Goal: Obtain resource: Download file/media

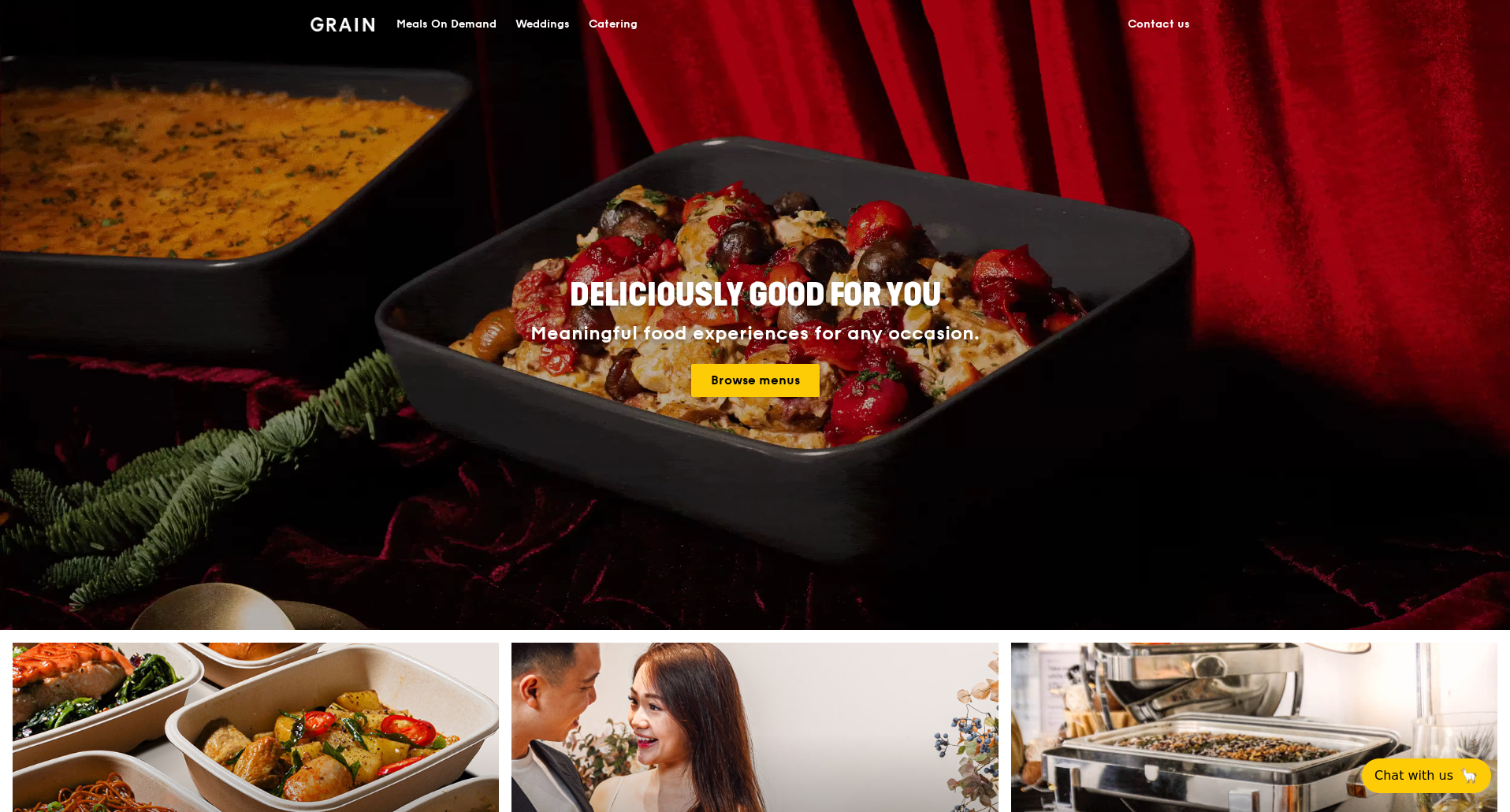
click at [758, 380] on link "Browse menus" at bounding box center [755, 380] width 128 height 33
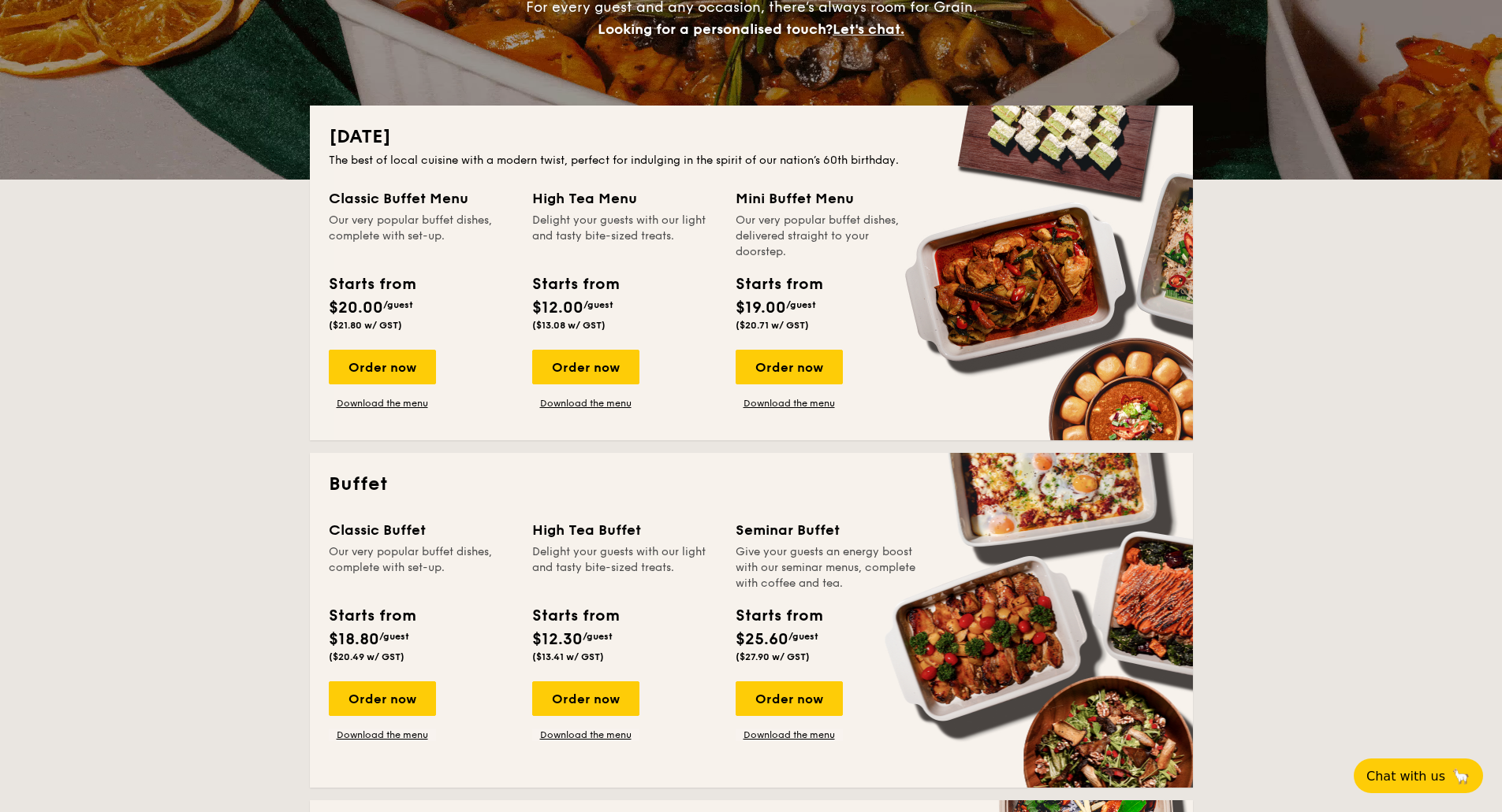
scroll to position [414, 0]
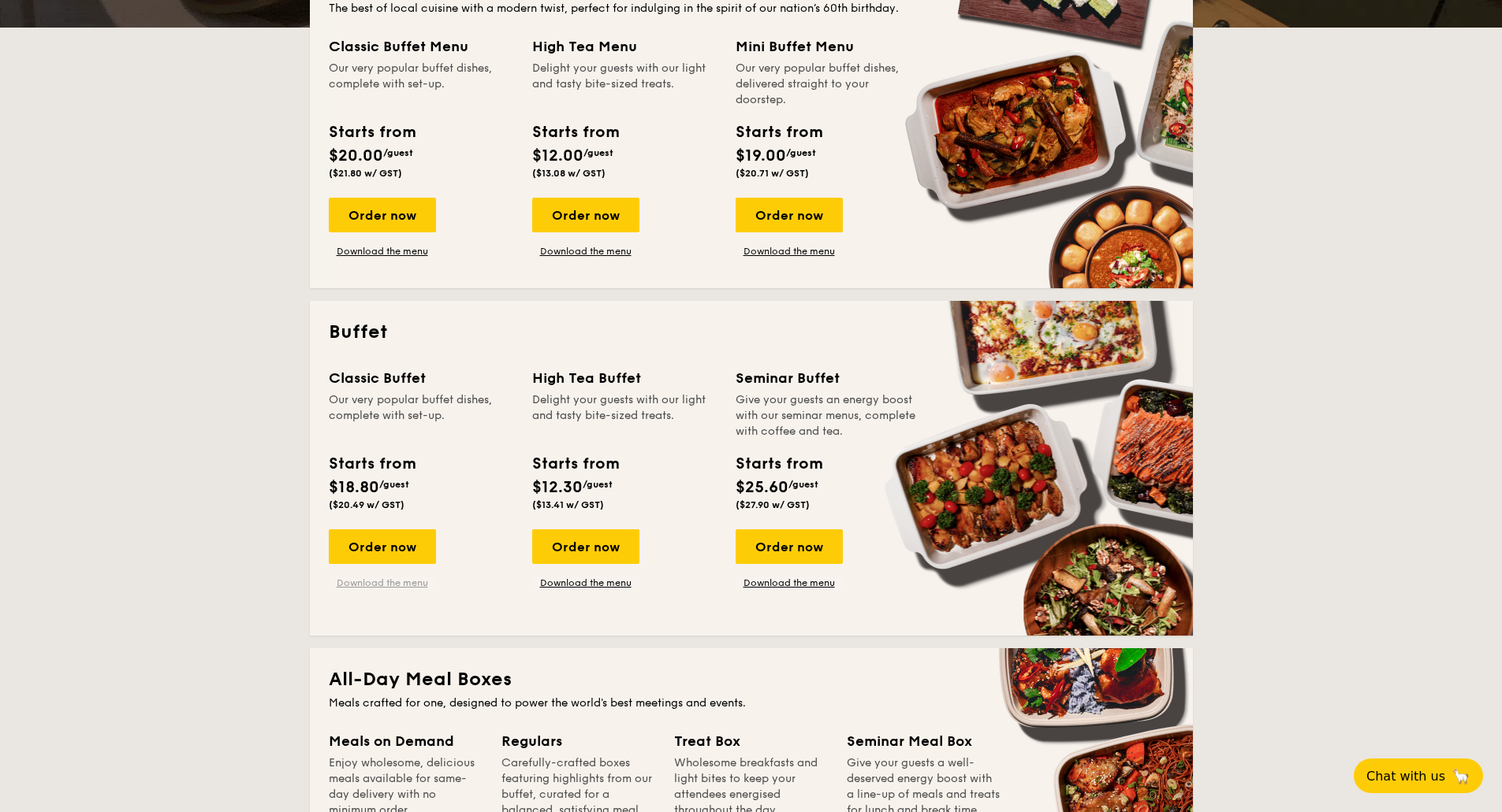
click at [383, 587] on link "Download the menu" at bounding box center [382, 583] width 107 height 12
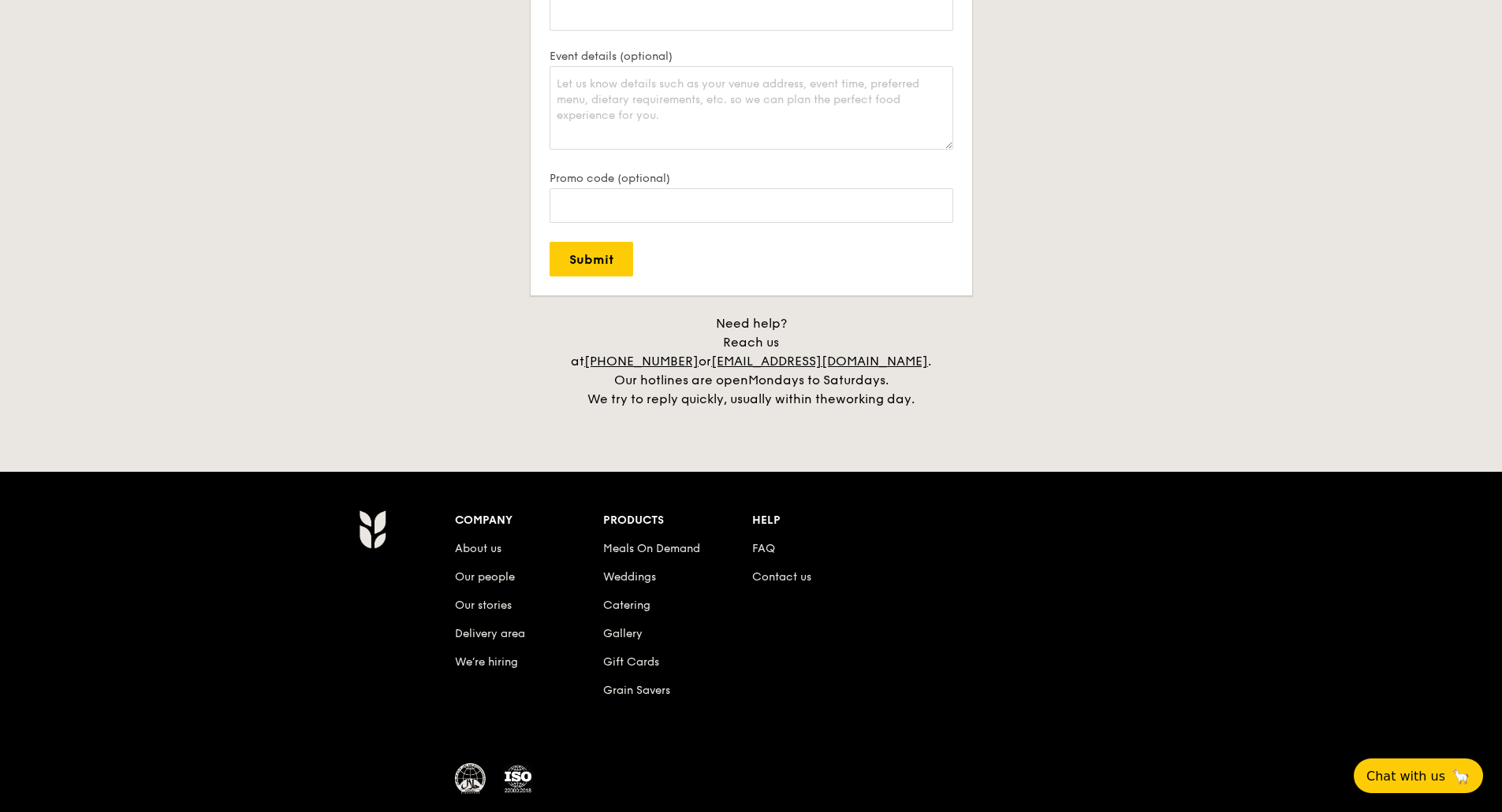
scroll to position [3381, 0]
drag, startPoint x: 932, startPoint y: 348, endPoint x: 765, endPoint y: 345, distance: 167.0
click at [765, 345] on div "Need help? Reach us at [PHONE_NUMBER] or [EMAIL_ADDRESS][DOMAIN_NAME] . Our hot…" at bounding box center [751, 362] width 394 height 94
copy div "[EMAIL_ADDRESS][DOMAIN_NAME] ."
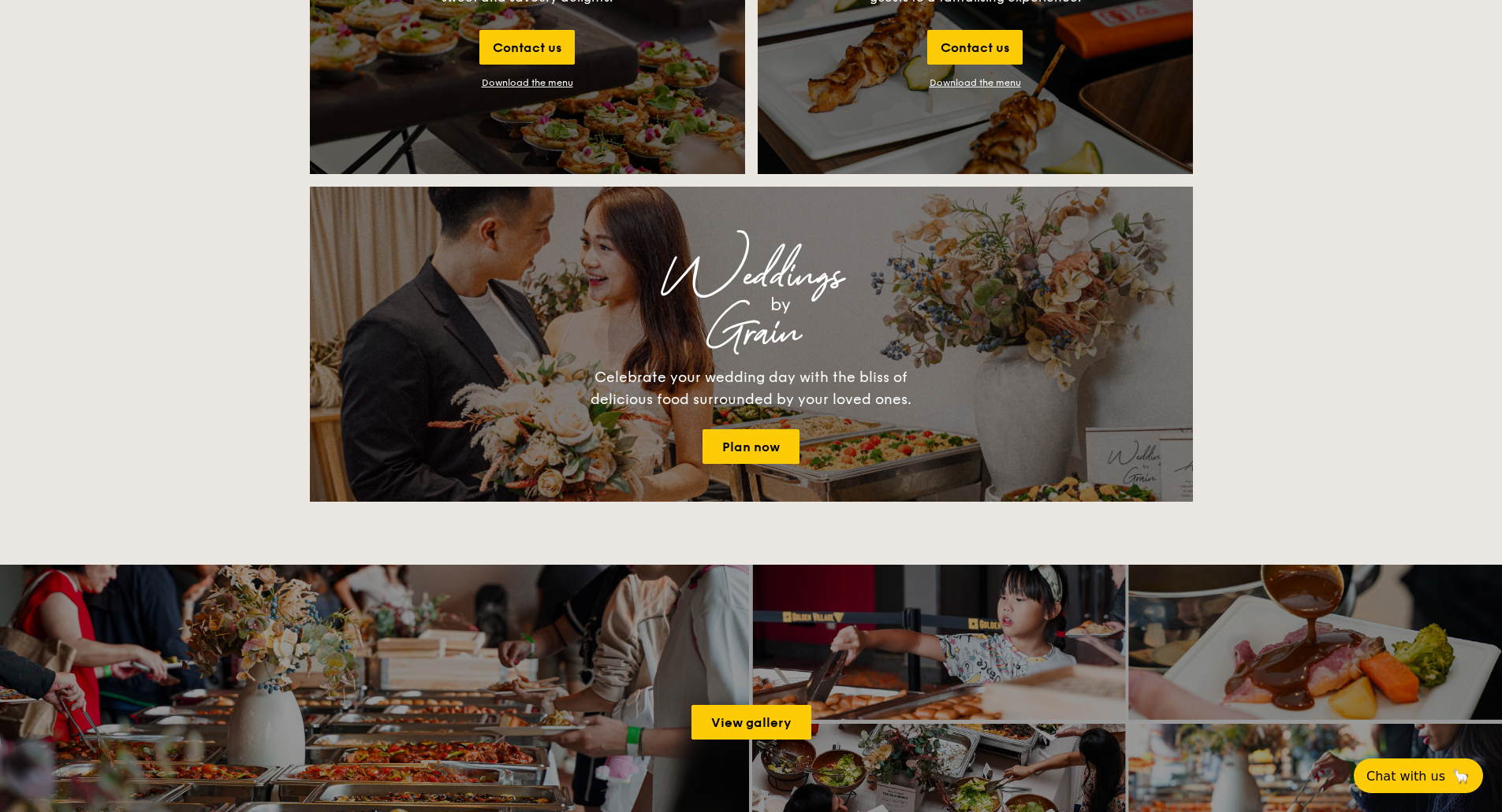
scroll to position [1917, 0]
